Goal: Information Seeking & Learning: Learn about a topic

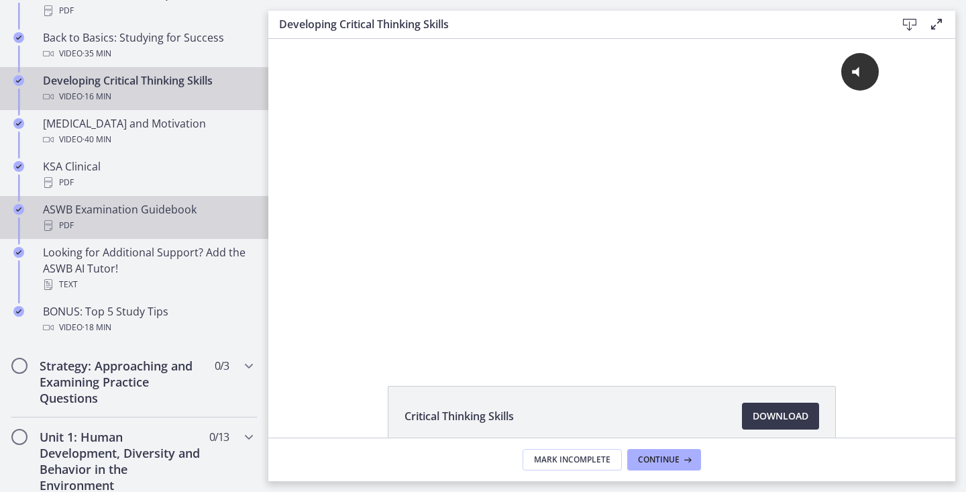
scroll to position [503, 0]
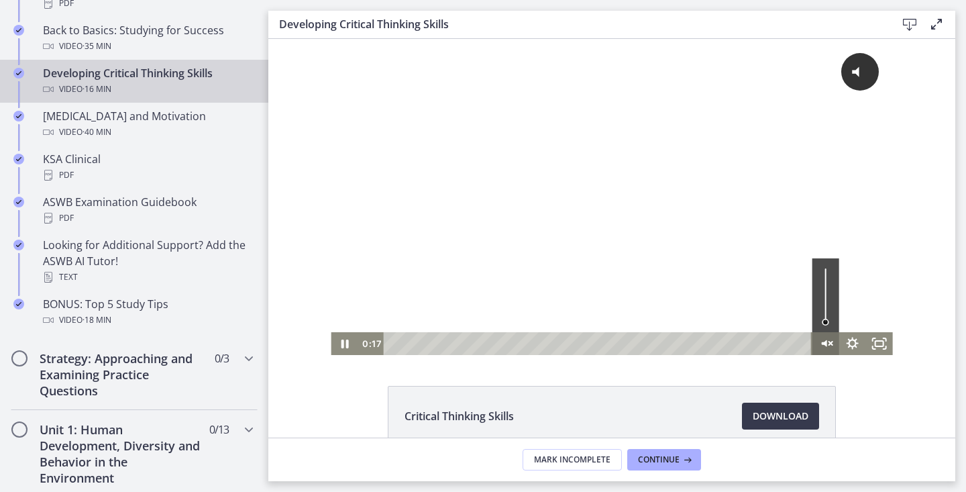
click at [831, 344] on icon "Unmute" at bounding box center [830, 343] width 3 height 3
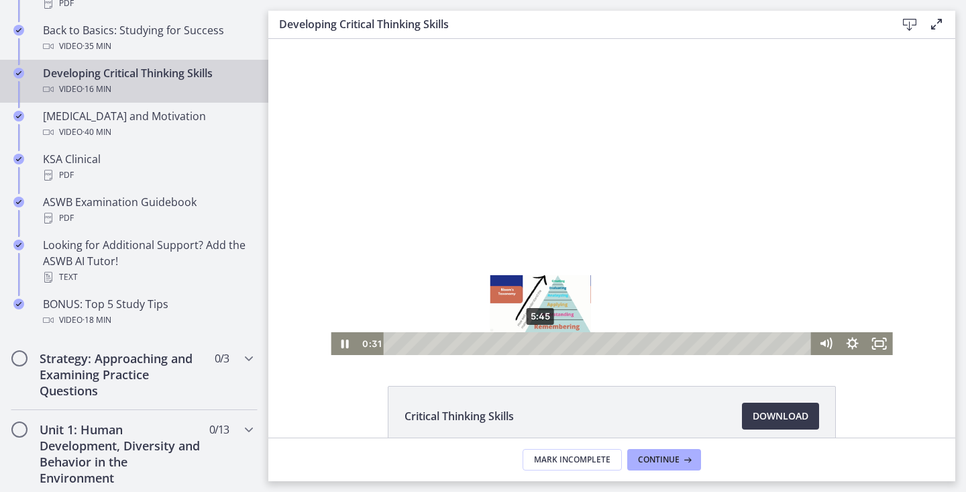
click at [541, 346] on div "5:45" at bounding box center [599, 343] width 412 height 23
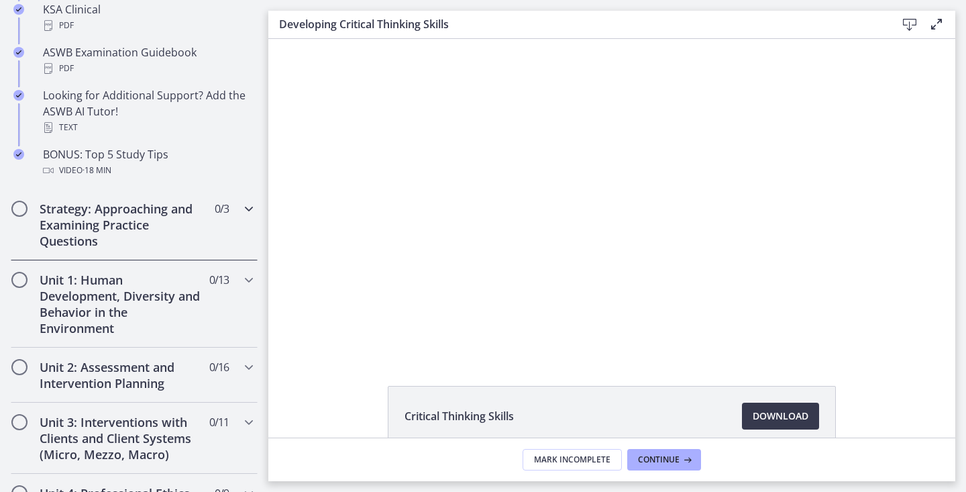
scroll to position [662, 0]
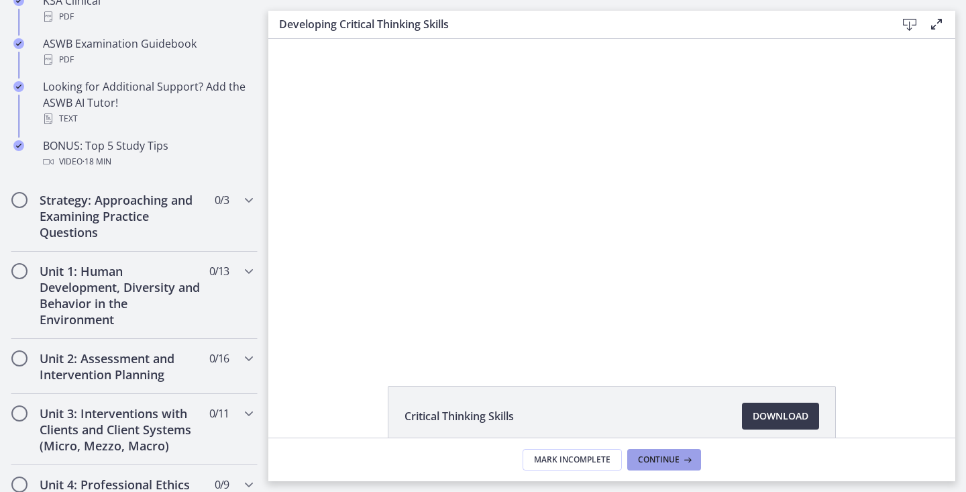
click at [666, 461] on span "Continue" at bounding box center [659, 459] width 42 height 11
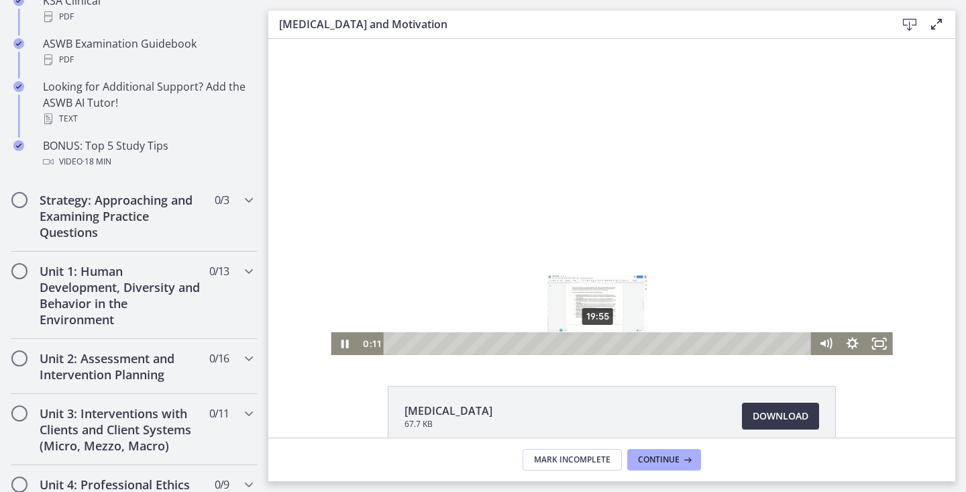
click at [599, 342] on div "19:55" at bounding box center [599, 343] width 412 height 23
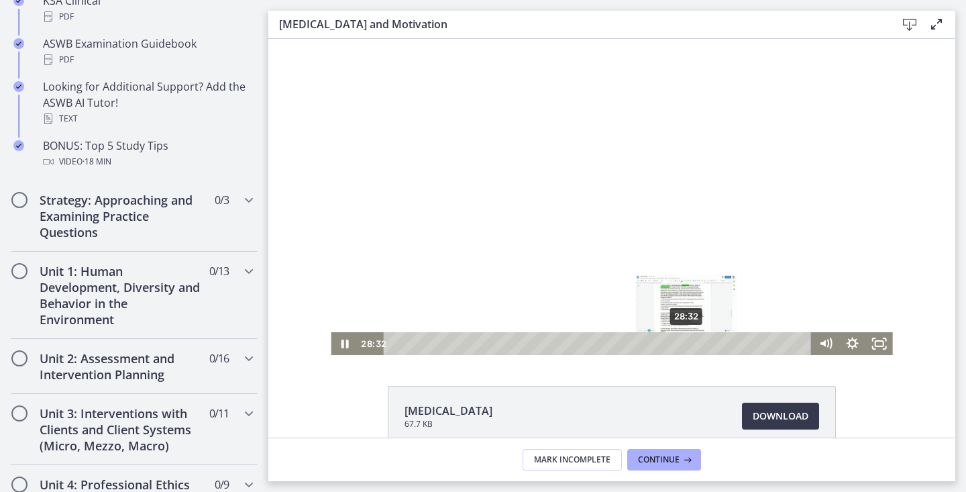
click at [687, 340] on div "28:32" at bounding box center [599, 343] width 412 height 23
click at [644, 340] on div "24:21" at bounding box center [599, 343] width 412 height 23
click at [657, 340] on div "25:36" at bounding box center [599, 343] width 412 height 23
click at [667, 340] on div "26:34" at bounding box center [599, 343] width 412 height 23
click at [349, 344] on icon "Pause" at bounding box center [344, 344] width 32 height 28
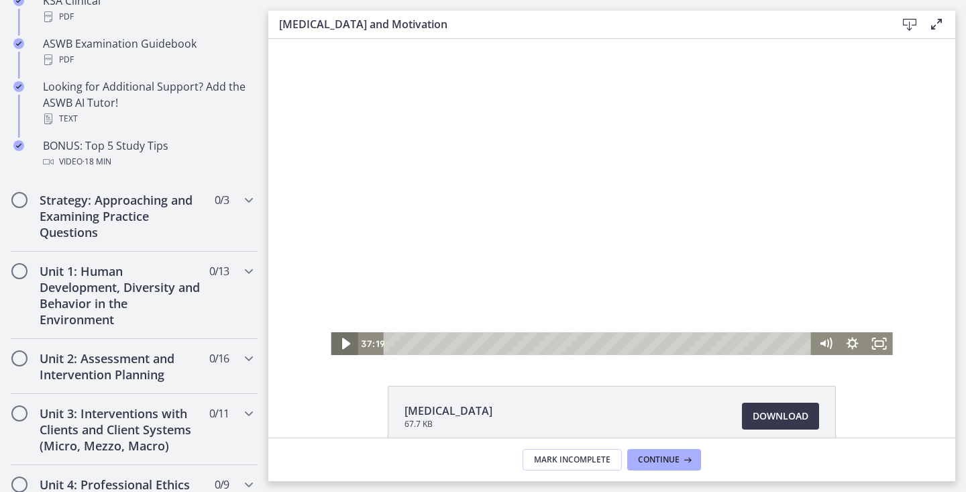
click at [349, 344] on icon "Play Video" at bounding box center [345, 344] width 32 height 28
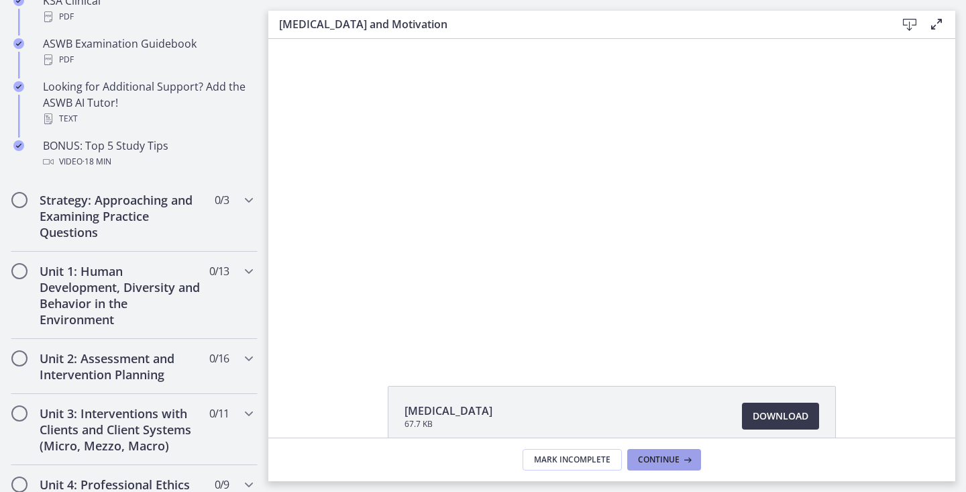
click at [670, 459] on span "Continue" at bounding box center [659, 459] width 42 height 11
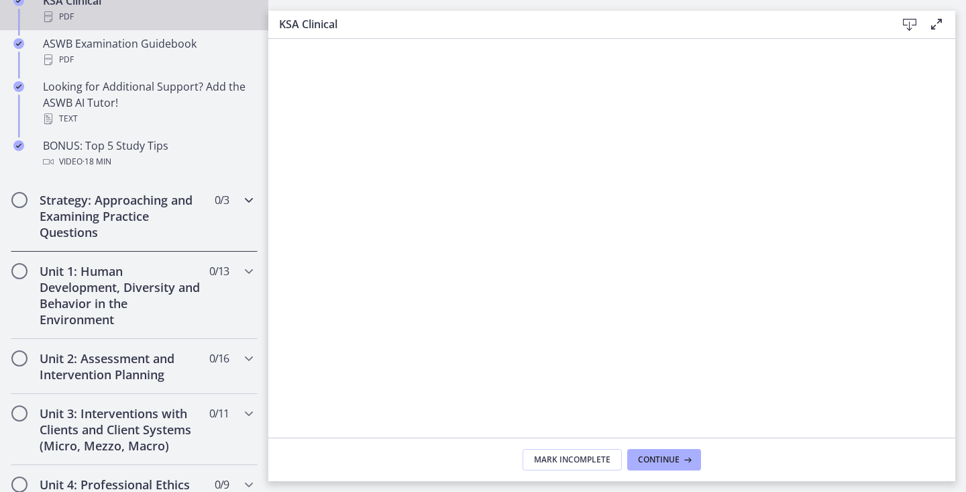
click at [19, 202] on span "Chapters" at bounding box center [19, 199] width 13 height 13
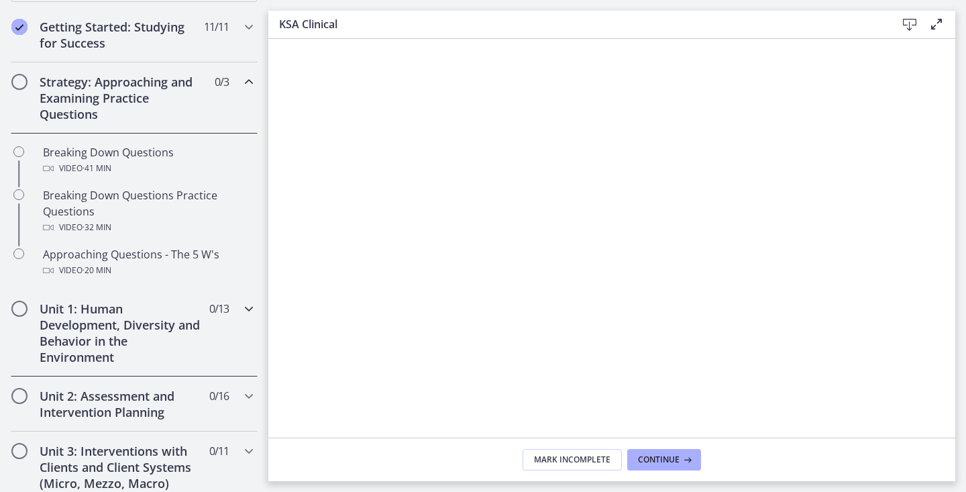
scroll to position [252, 0]
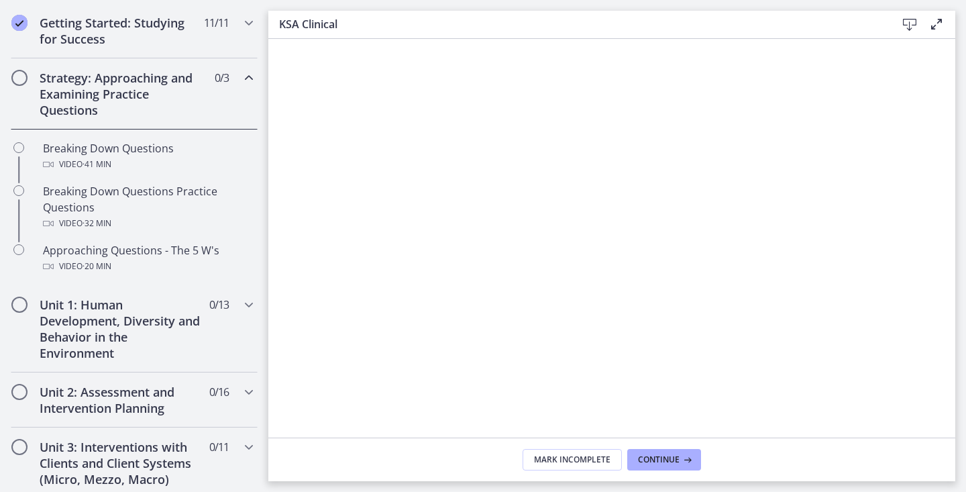
click at [30, 83] on div "Strategy: Approaching and Examining Practice Questions 0 / 3 Completed" at bounding box center [134, 93] width 247 height 71
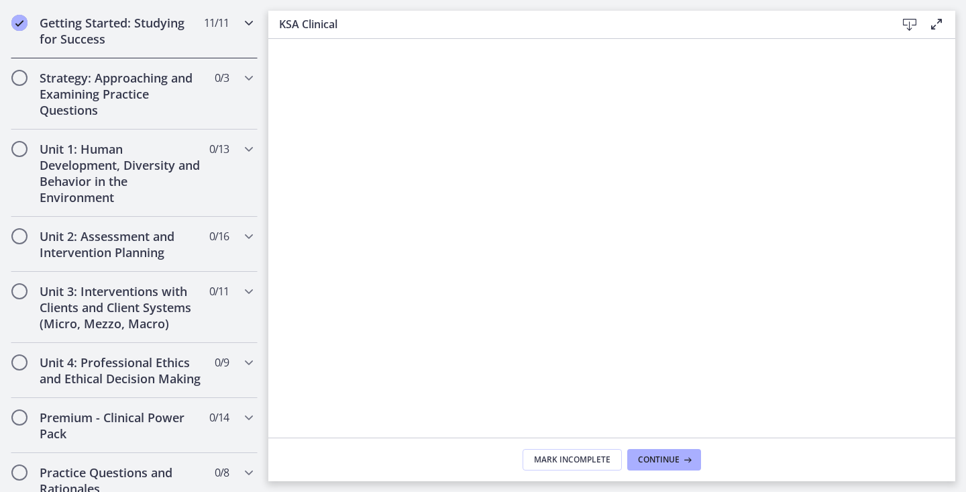
click at [87, 40] on h2 "Getting Started: Studying for Success" at bounding box center [122, 31] width 164 height 32
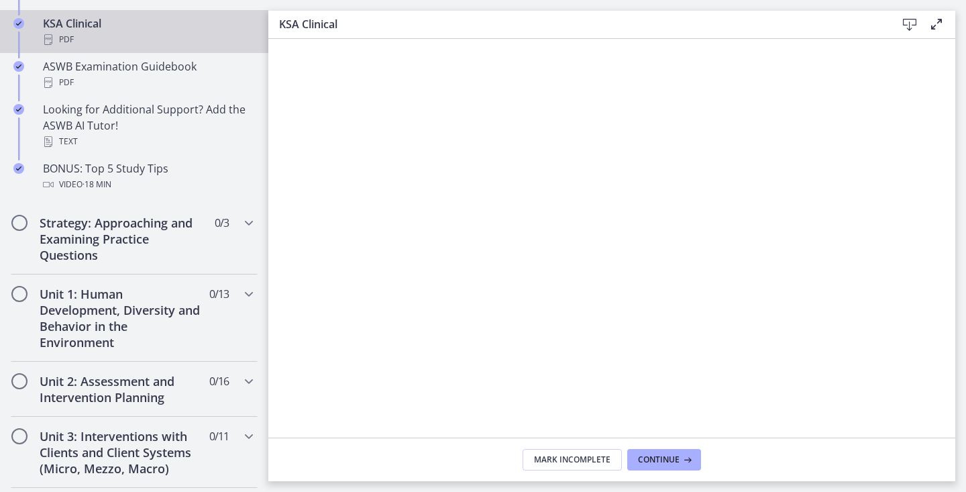
scroll to position [649, 0]
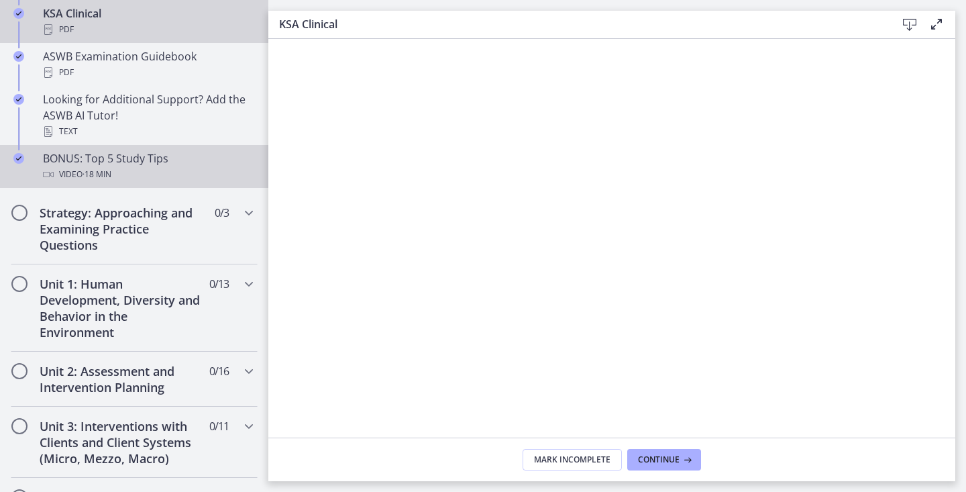
click at [55, 154] on div "BONUS: Top 5 Study Tips Video · 18 min" at bounding box center [147, 166] width 209 height 32
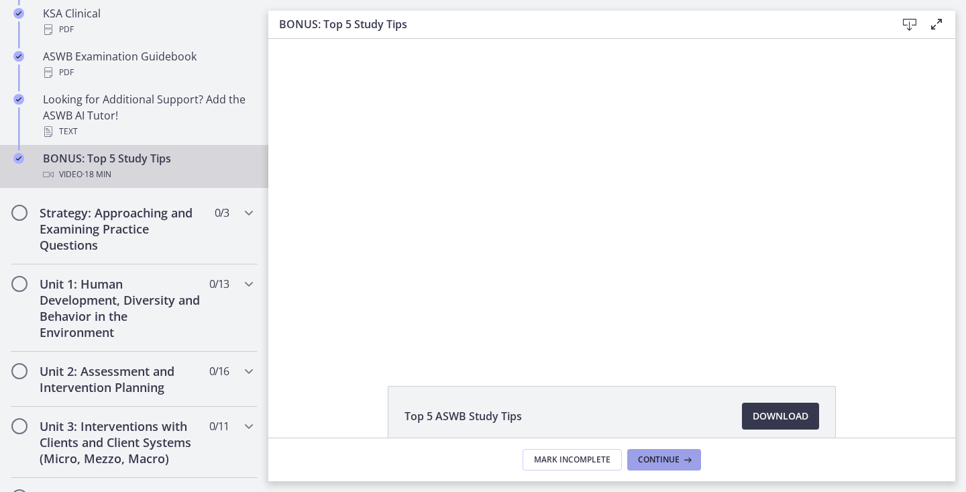
click at [684, 461] on icon at bounding box center [686, 459] width 13 height 11
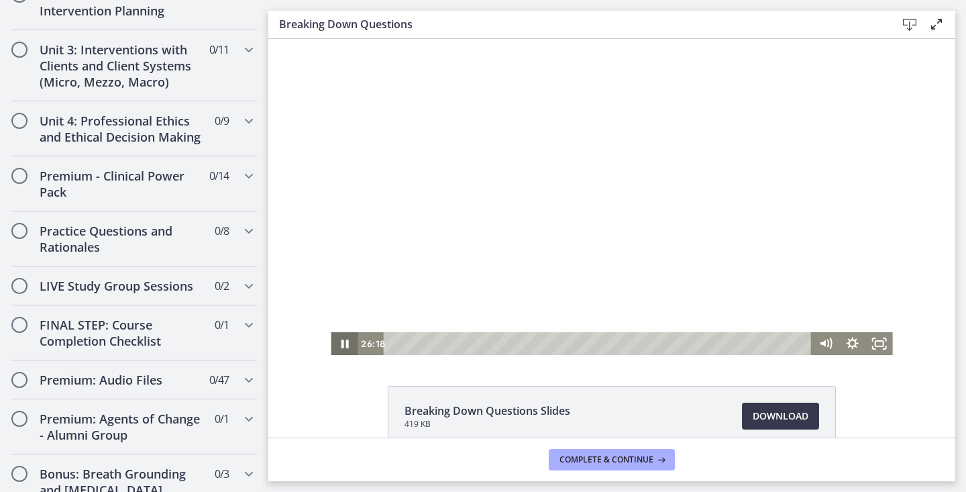
click at [346, 340] on icon "Pause" at bounding box center [344, 344] width 7 height 9
click at [346, 340] on icon "Play Video" at bounding box center [345, 343] width 27 height 23
click at [341, 344] on icon "Pause" at bounding box center [344, 344] width 7 height 9
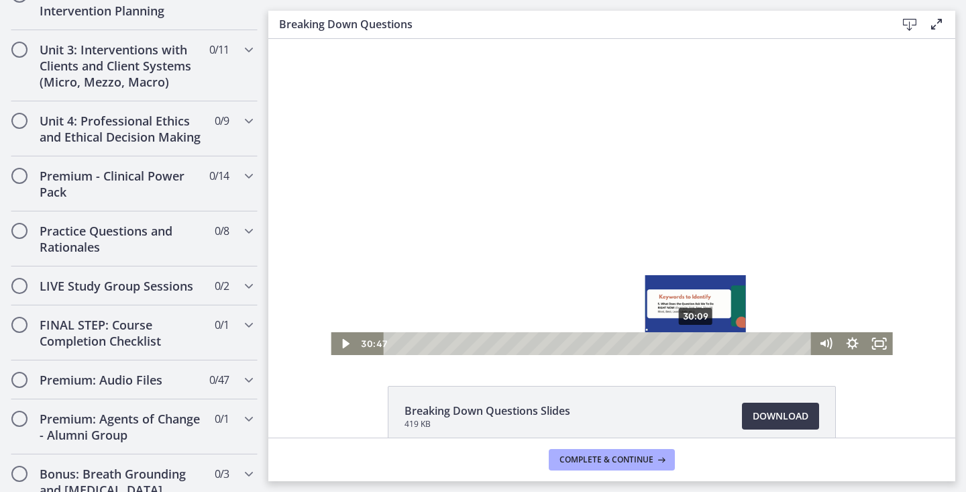
click at [696, 342] on div "30:09" at bounding box center [599, 343] width 412 height 23
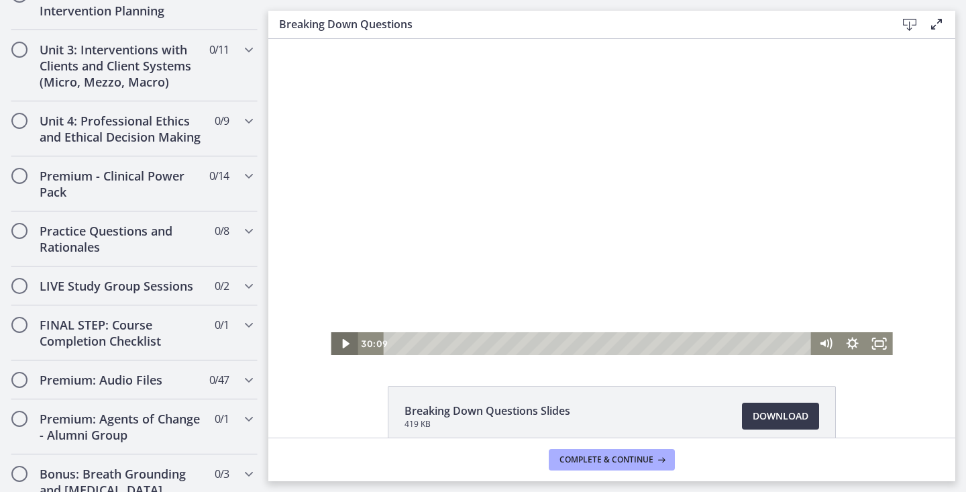
click at [350, 344] on icon "Play Video" at bounding box center [345, 343] width 27 height 23
click at [346, 337] on icon "Pause" at bounding box center [344, 344] width 32 height 28
click at [346, 337] on icon "Play Video" at bounding box center [345, 344] width 32 height 28
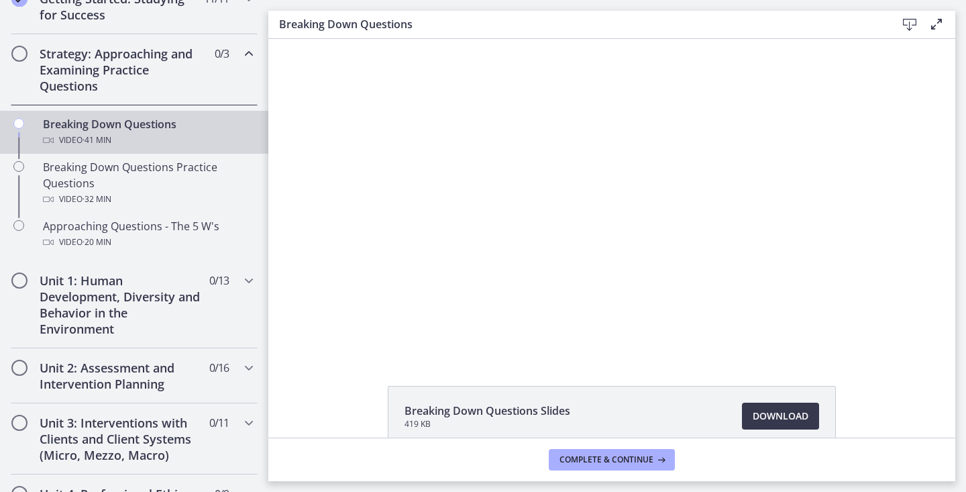
scroll to position [270, 0]
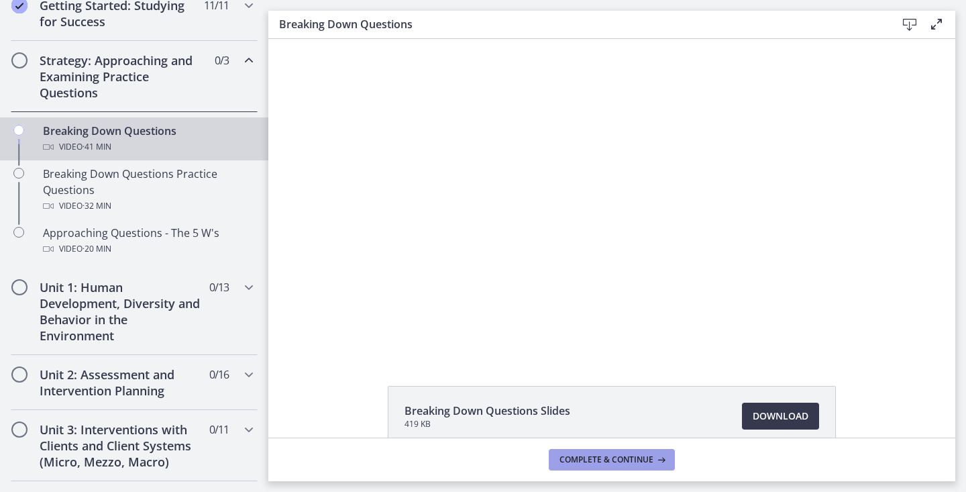
click at [575, 462] on span "Complete & continue" at bounding box center [607, 459] width 94 height 11
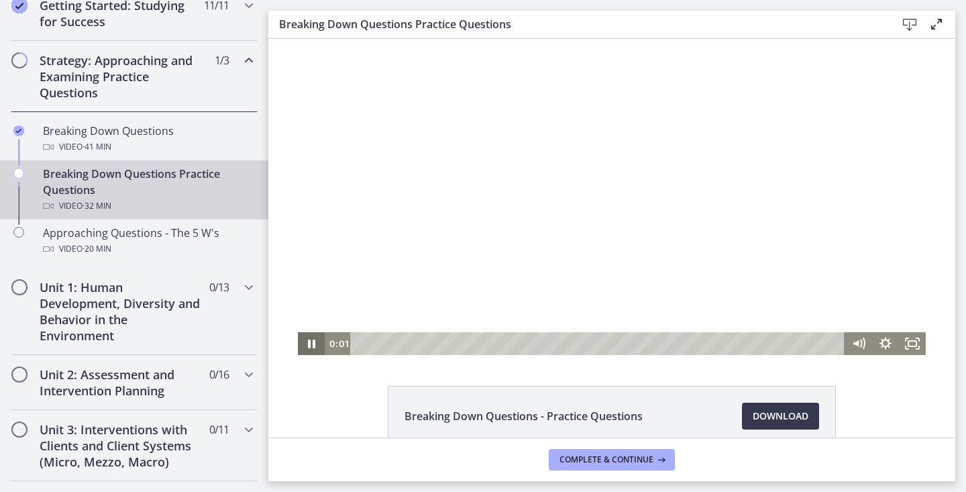
click at [313, 345] on icon "Pause" at bounding box center [311, 344] width 7 height 9
click at [313, 349] on icon "Play Video" at bounding box center [312, 343] width 27 height 23
click at [313, 349] on icon "Pause" at bounding box center [311, 344] width 32 height 28
